Goal: Check status: Check status

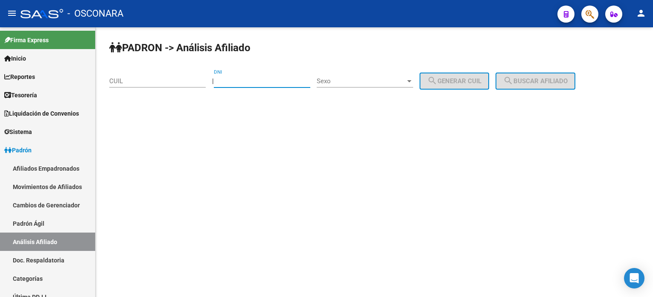
click at [238, 83] on input "DNI" at bounding box center [262, 81] width 96 height 8
type input "26057167"
click at [348, 84] on div "Sexo Sexo" at bounding box center [365, 78] width 96 height 18
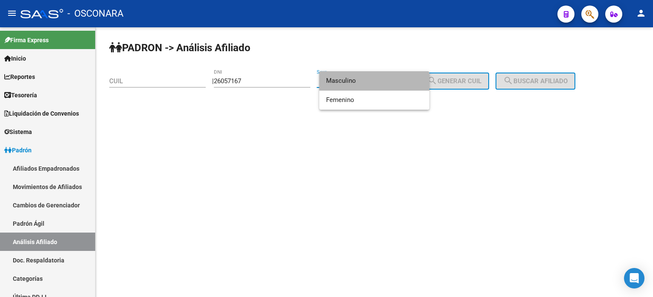
click at [351, 85] on span "Masculino" at bounding box center [374, 80] width 96 height 19
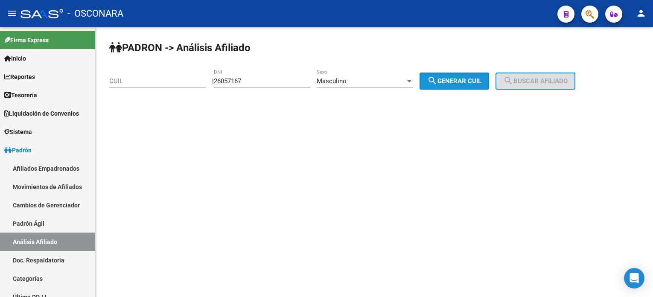
click at [472, 84] on span "search Generar CUIL" at bounding box center [454, 81] width 54 height 8
type input "20-26057167-3"
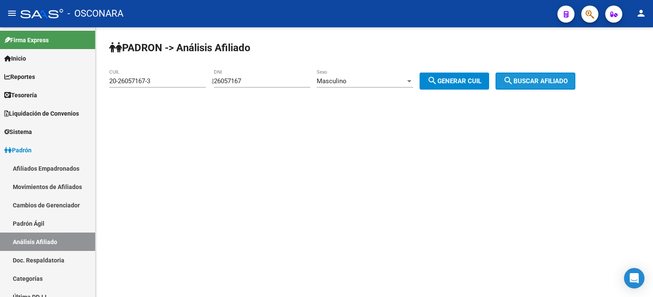
click at [540, 84] on span "search Buscar afiliado" at bounding box center [535, 81] width 64 height 8
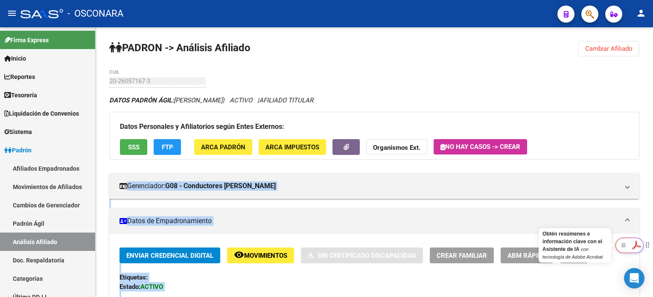
drag, startPoint x: 1272, startPoint y: 400, endPoint x: 640, endPoint y: 249, distance: 650.2
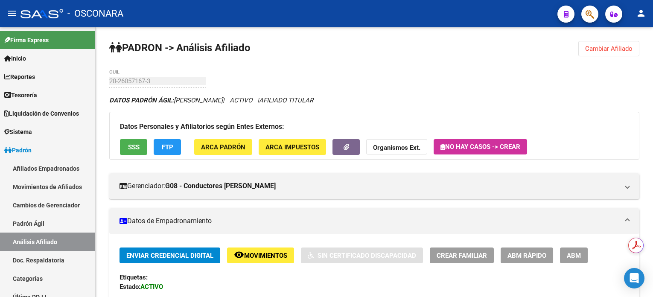
drag, startPoint x: 649, startPoint y: 240, endPoint x: 646, endPoint y: 302, distance: 61.9
click at [646, 297] on html "menu - OSCONARA person Firma Express Inicio Calendario SSS Instructivos Contact…" at bounding box center [326, 148] width 653 height 297
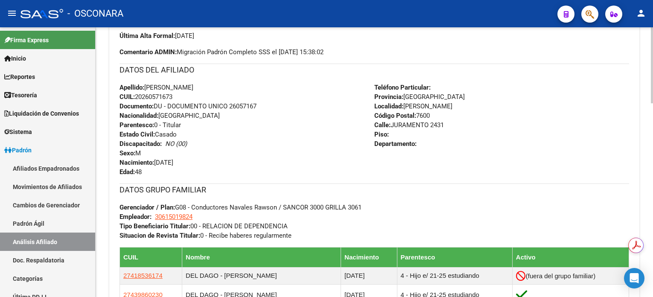
click at [652, 286] on div at bounding box center [652, 162] width 2 height 270
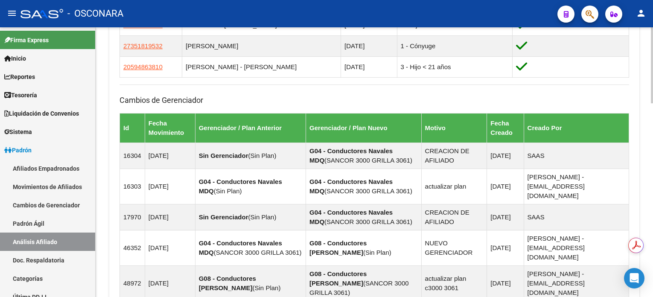
click at [651, 287] on div at bounding box center [652, 162] width 2 height 270
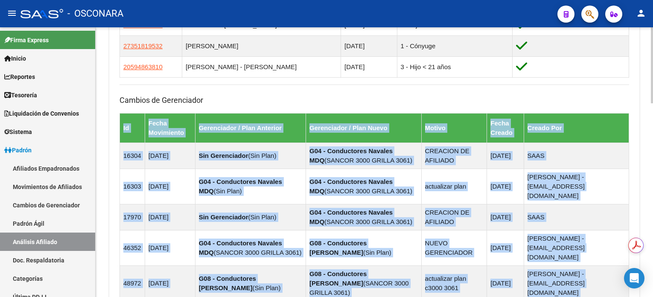
drag, startPoint x: 650, startPoint y: 180, endPoint x: 652, endPoint y: 173, distance: 7.0
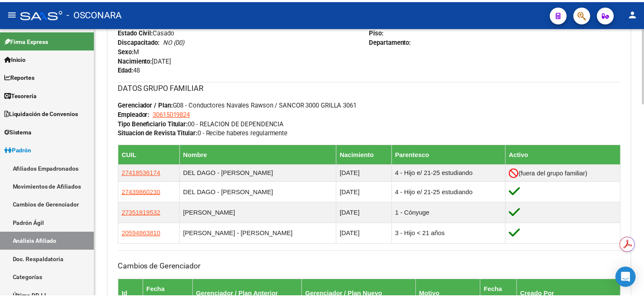
scroll to position [374, 0]
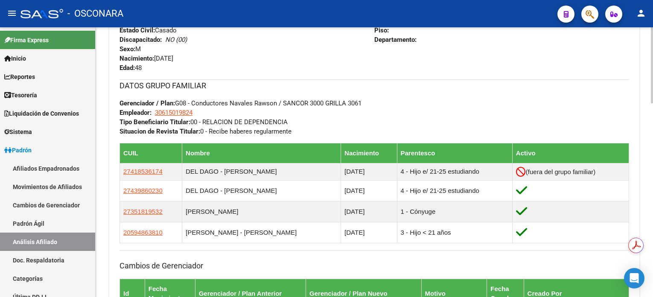
click at [651, 136] on div at bounding box center [652, 169] width 2 height 76
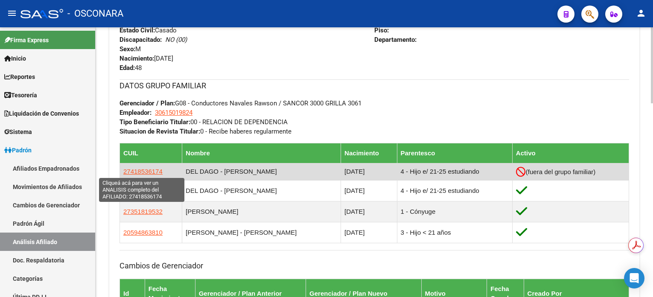
click at [146, 169] on span "27418536174" at bounding box center [142, 171] width 39 height 7
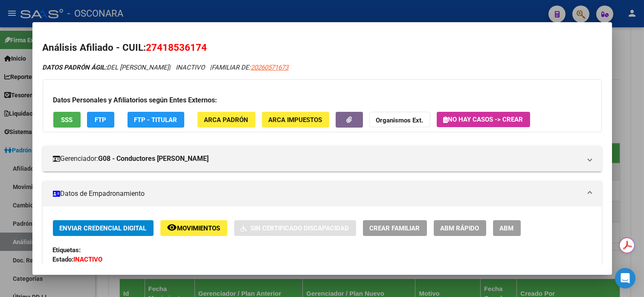
drag, startPoint x: 173, startPoint y: 239, endPoint x: 163, endPoint y: 199, distance: 41.4
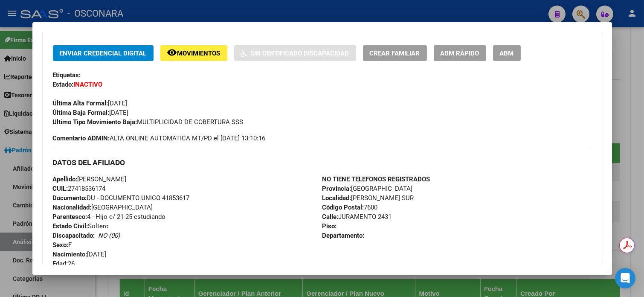
scroll to position [172, 0]
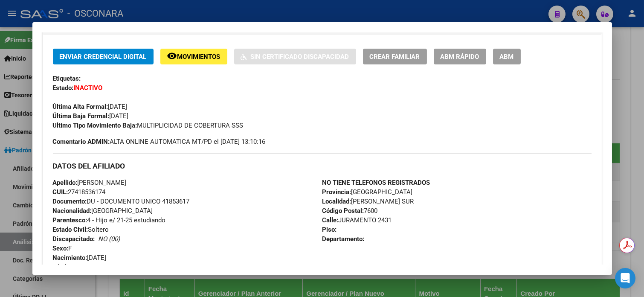
click at [640, 79] on div at bounding box center [322, 148] width 644 height 297
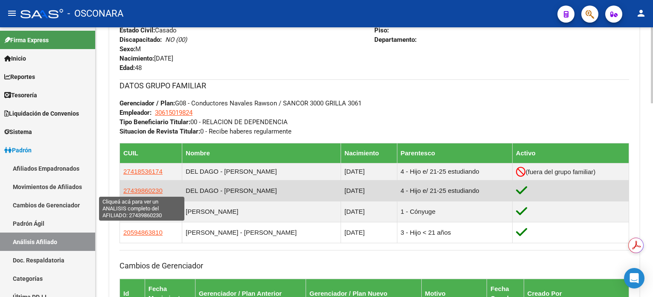
click at [147, 189] on span "27439860230" at bounding box center [142, 190] width 39 height 7
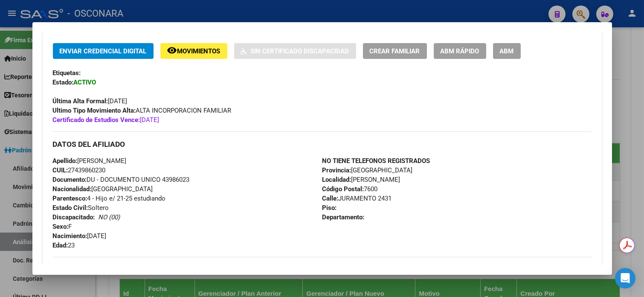
scroll to position [174, 0]
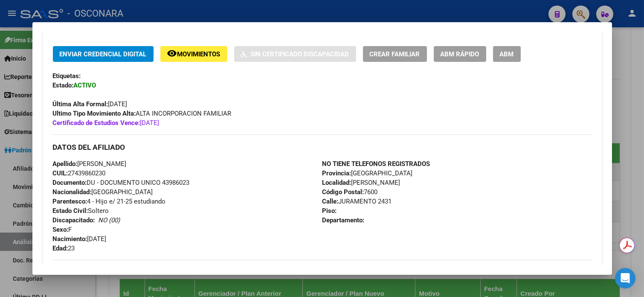
click at [638, 106] on div at bounding box center [322, 148] width 644 height 297
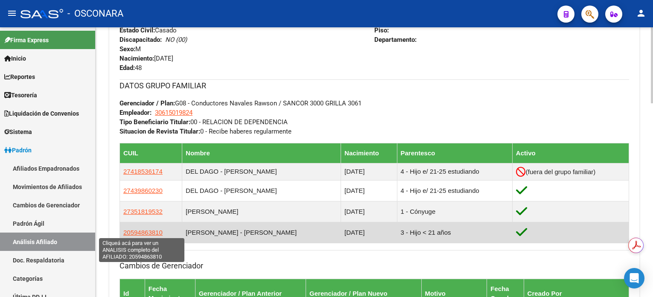
click at [149, 232] on span "20594863810" at bounding box center [142, 232] width 39 height 7
type textarea "20594863810"
